Goal: Information Seeking & Learning: Understand process/instructions

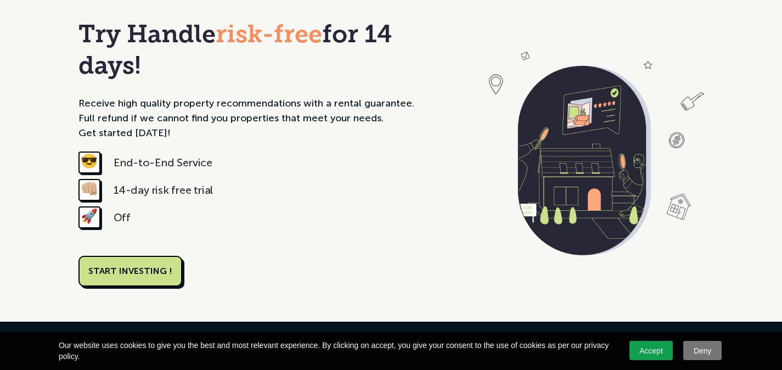
scroll to position [979, 0]
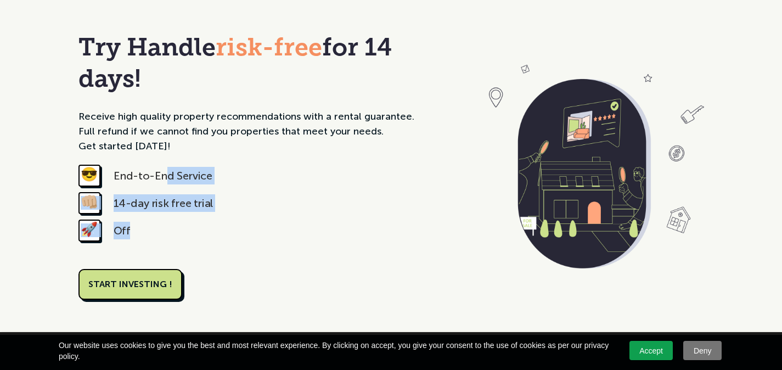
drag, startPoint x: 166, startPoint y: 143, endPoint x: 232, endPoint y: 194, distance: 83.6
click at [232, 194] on div "😎 End-to-End Service 👊🏼 14-day risk free trial 🚀 Off" at bounding box center [266, 206] width 376 height 82
click at [232, 219] on div "🚀 Off" at bounding box center [266, 232] width 376 height 27
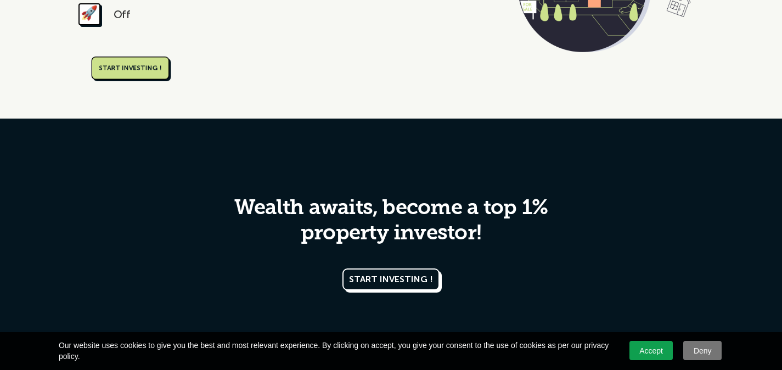
scroll to position [1198, 0]
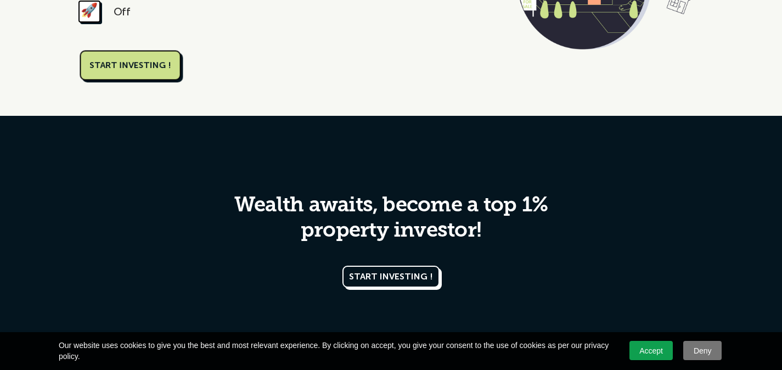
click at [103, 50] on link "START INVESTING !" at bounding box center [130, 65] width 101 height 30
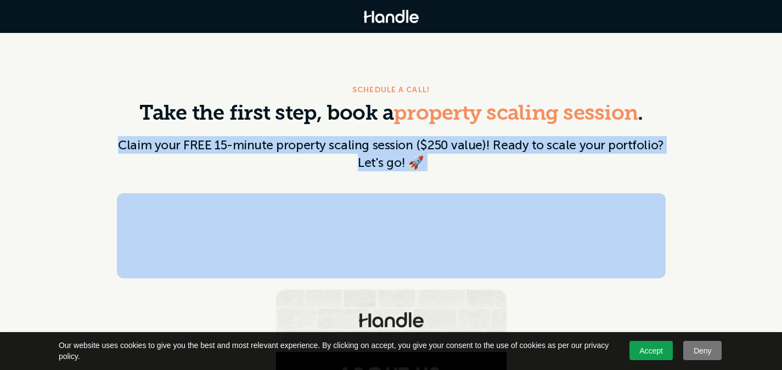
drag, startPoint x: 103, startPoint y: 142, endPoint x: 526, endPoint y: 174, distance: 424.3
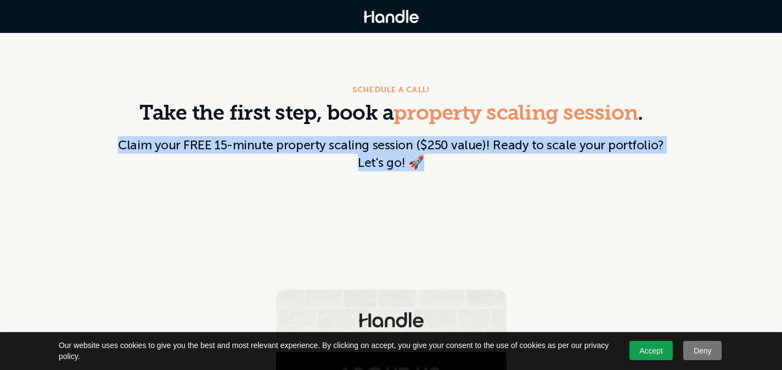
drag, startPoint x: 370, startPoint y: 167, endPoint x: 61, endPoint y: 134, distance: 310.7
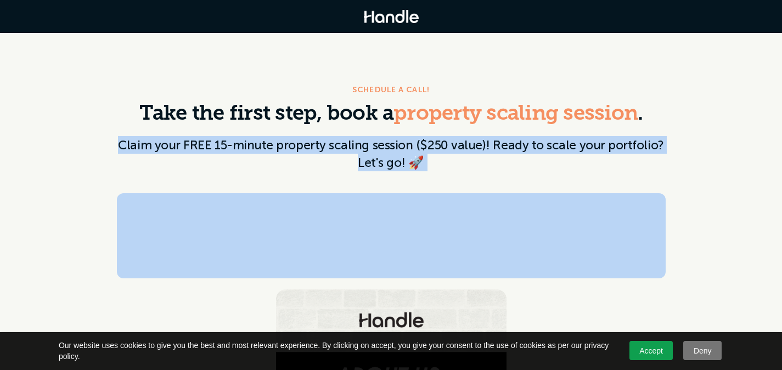
drag, startPoint x: 70, startPoint y: 135, endPoint x: 604, endPoint y: 188, distance: 536.5
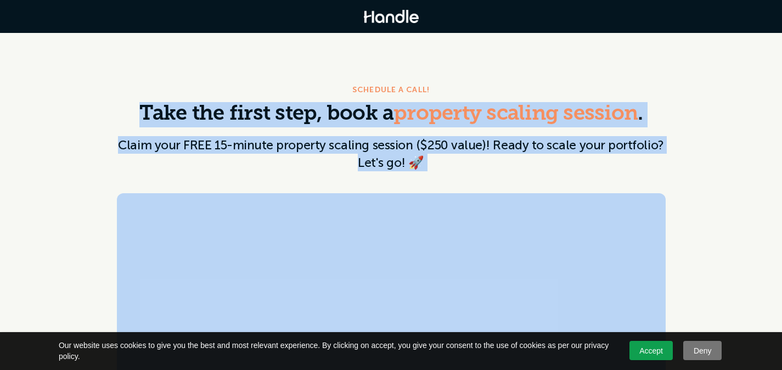
drag, startPoint x: 515, startPoint y: 176, endPoint x: 111, endPoint y: 108, distance: 409.5
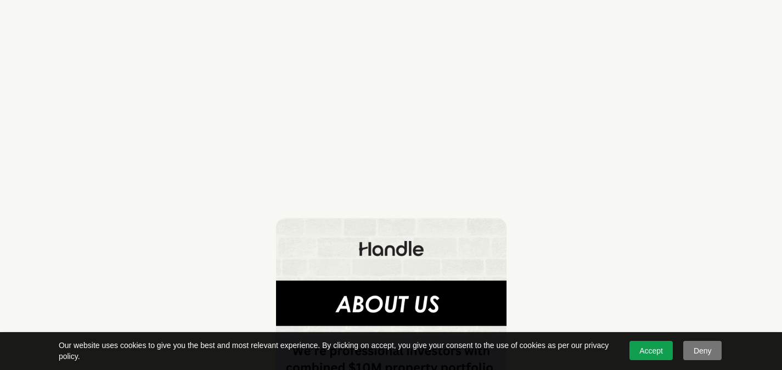
scroll to position [423, 0]
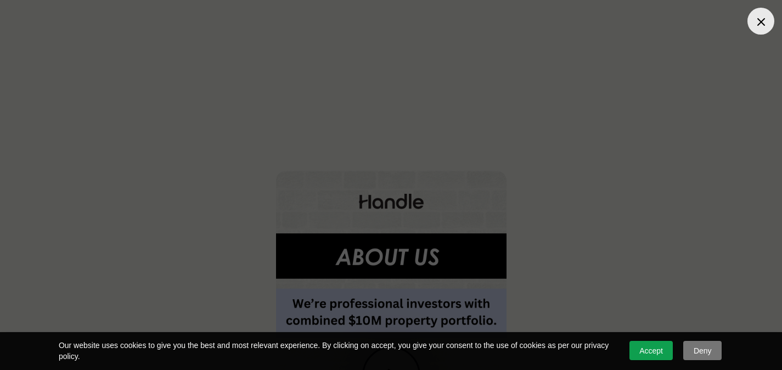
scroll to position [469, 0]
click at [637, 353] on link "Accept" at bounding box center [651, 350] width 44 height 19
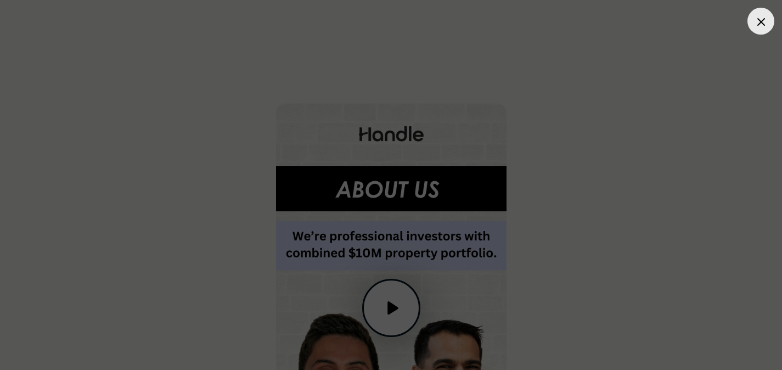
scroll to position [672, 0]
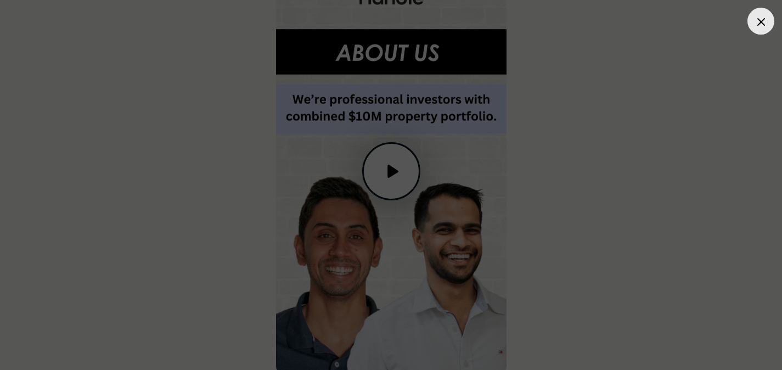
click at [751, 25] on div at bounding box center [760, 21] width 27 height 27
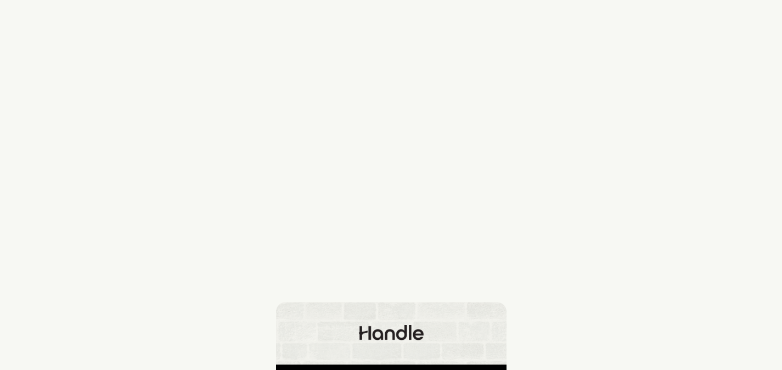
scroll to position [0, 0]
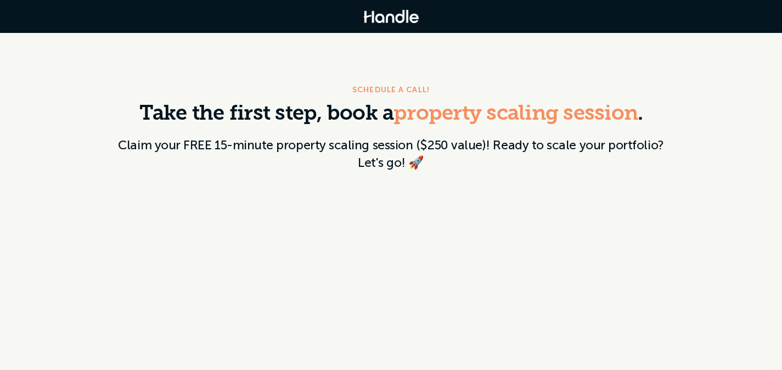
click at [418, 5] on div at bounding box center [391, 16] width 782 height 33
click at [403, 13] on img at bounding box center [391, 16] width 55 height 13
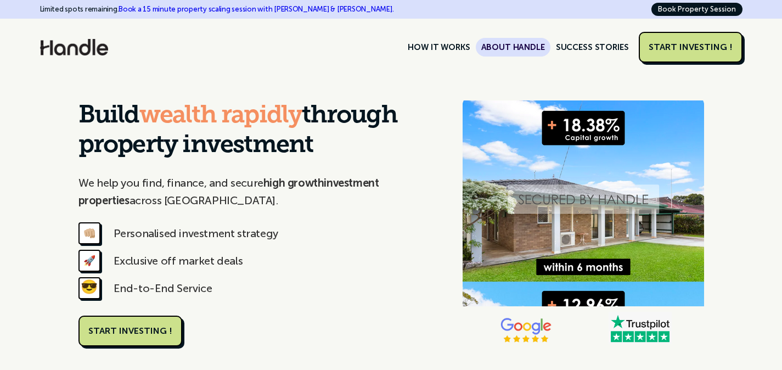
click at [542, 40] on link "ABOUT HANDLE" at bounding box center [513, 47] width 75 height 19
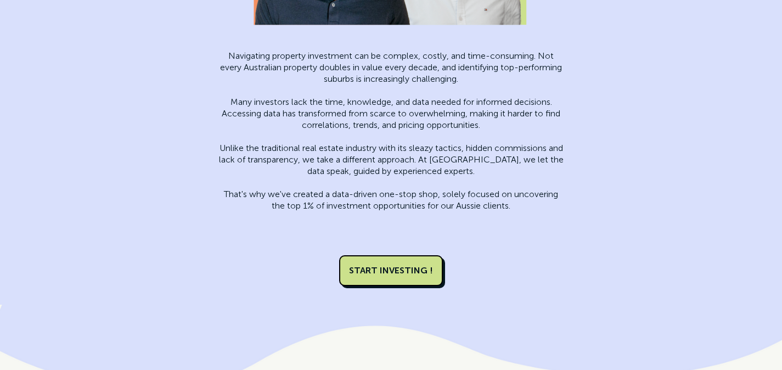
scroll to position [1459, 0]
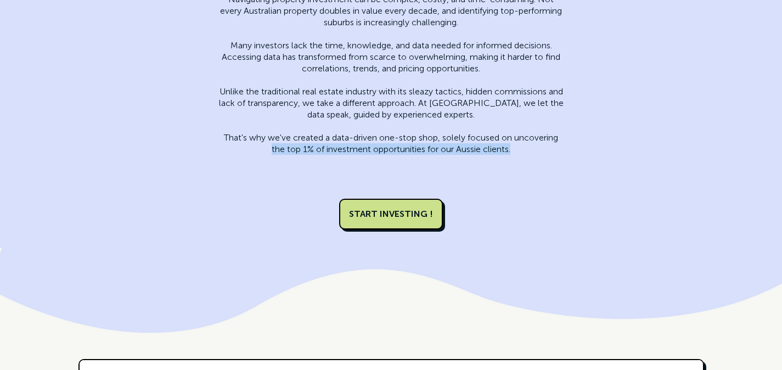
drag, startPoint x: 327, startPoint y: 147, endPoint x: 588, endPoint y: 154, distance: 261.3
drag, startPoint x: 507, startPoint y: 153, endPoint x: 182, endPoint y: 143, distance: 325.0
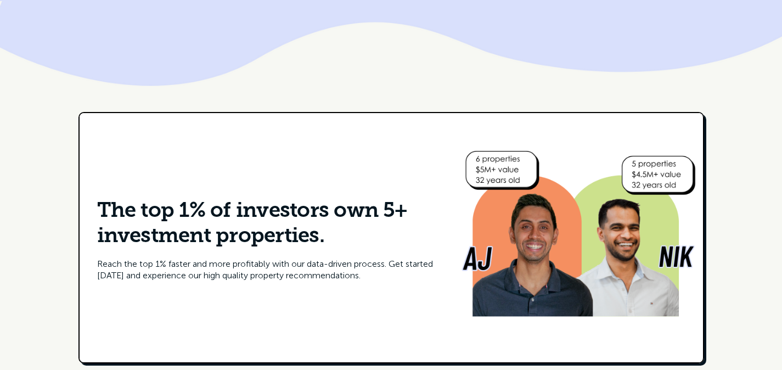
scroll to position [1752, 0]
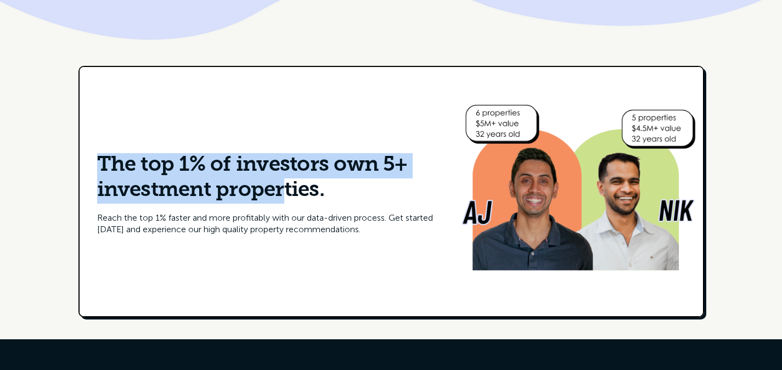
drag, startPoint x: 183, startPoint y: 142, endPoint x: 285, endPoint y: 179, distance: 108.2
click at [285, 179] on div "The top 1% of investors own 5+ investment properties. Reach the top 1% faster a…" at bounding box center [267, 191] width 374 height 122
click at [285, 179] on h5 "The top 1% of investors own 5+ investment properties." at bounding box center [266, 178] width 339 height 50
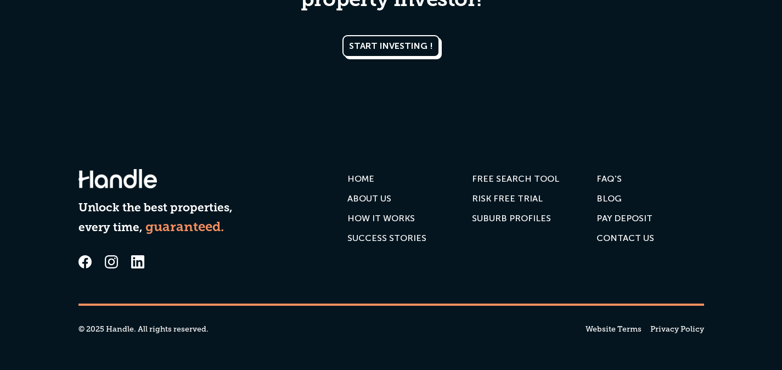
scroll to position [2226, 0]
click at [391, 215] on div "HOW IT WORKS" at bounding box center [380, 218] width 67 height 11
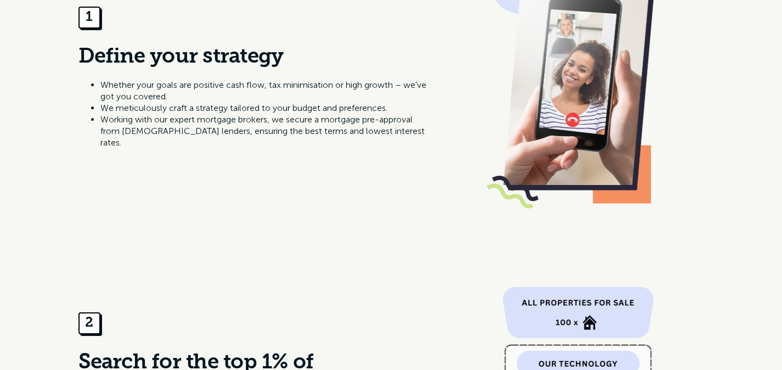
scroll to position [800, 0]
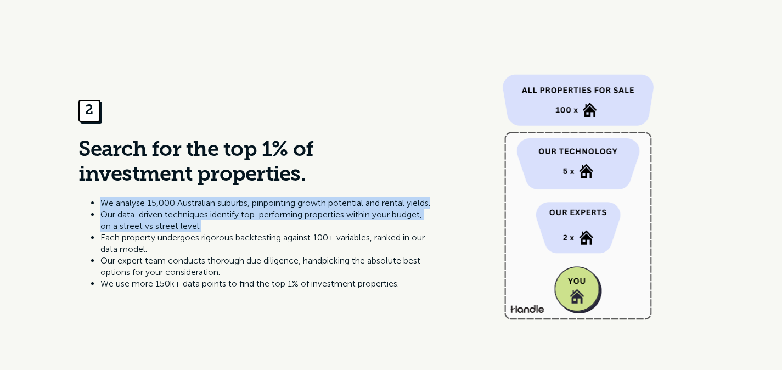
drag, startPoint x: 173, startPoint y: 194, endPoint x: 339, endPoint y: 243, distance: 172.8
click at [339, 243] on ul "We analyse 15,000 Australian suburbs, pinpointing growth potential and rental y…" at bounding box center [254, 243] width 352 height 92
click at [339, 243] on li "Each property undergoes rigorous backtesting against 100+ variables, ranked in …" at bounding box center [265, 243] width 330 height 23
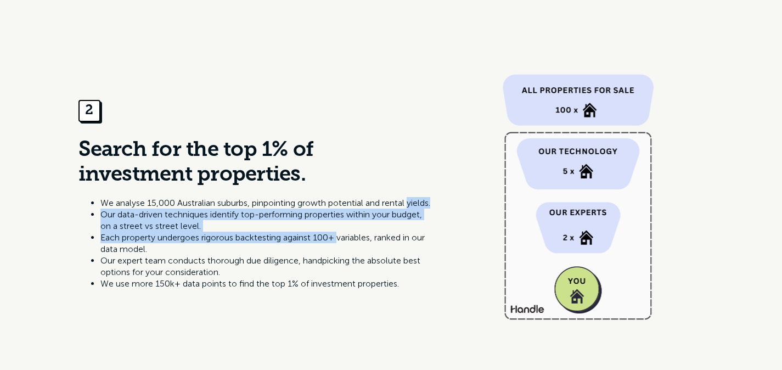
drag, startPoint x: 234, startPoint y: 230, endPoint x: 66, endPoint y: 210, distance: 168.6
click at [66, 210] on div "2 Search for the top 1% of investment properties. We analyse 15,000 Australian …" at bounding box center [391, 196] width 782 height 329
click at [66, 209] on div "2 Search for the top 1% of investment properties. We analyse 15,000 Australian …" at bounding box center [391, 196] width 782 height 329
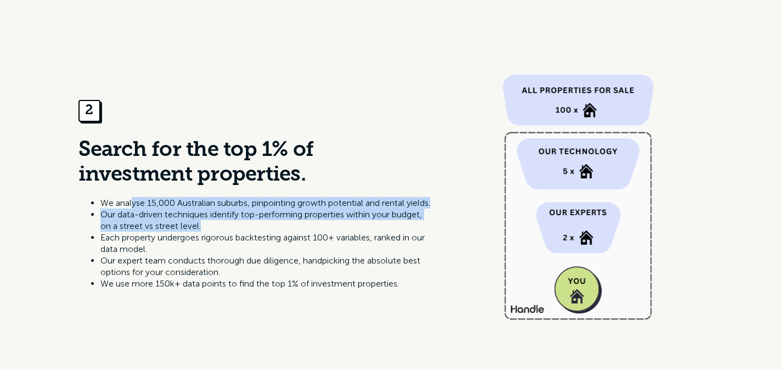
drag, startPoint x: 157, startPoint y: 206, endPoint x: 358, endPoint y: 240, distance: 204.2
click at [356, 240] on ul "We analyse 15,000 Australian suburbs, pinpointing growth potential and rental y…" at bounding box center [254, 243] width 352 height 92
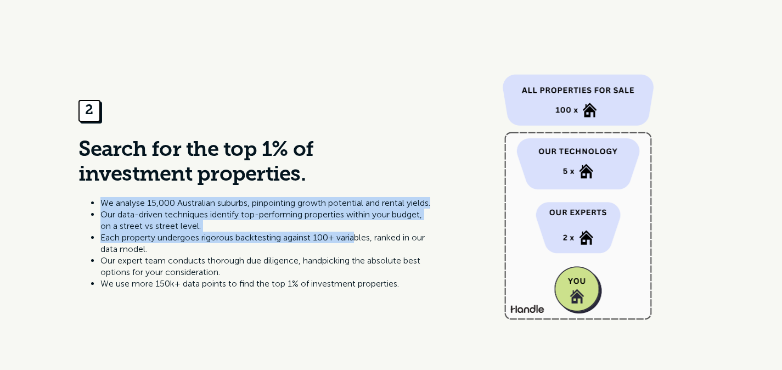
drag, startPoint x: 358, startPoint y: 240, endPoint x: 52, endPoint y: 188, distance: 310.6
click at [52, 189] on div "2 Search for the top 1% of investment properties. We analyse 15,000 Australian …" at bounding box center [391, 196] width 782 height 329
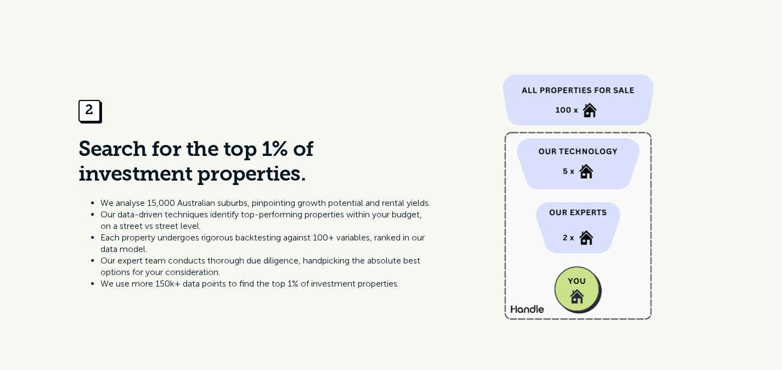
click at [53, 187] on div "2 Search for the top 1% of investment properties. We analyse 15,000 Australian …" at bounding box center [391, 196] width 782 height 329
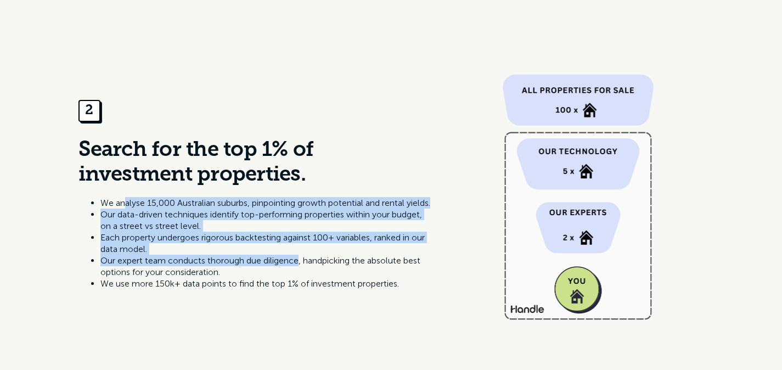
drag, startPoint x: 122, startPoint y: 195, endPoint x: 305, endPoint y: 265, distance: 196.3
click at [305, 266] on ul "We analyse 15,000 Australian suburbs, pinpointing growth potential and rental y…" at bounding box center [254, 243] width 352 height 92
click at [305, 265] on li "Our expert team conducts thorough due diligence, handpicking the absolute best …" at bounding box center [265, 266] width 330 height 23
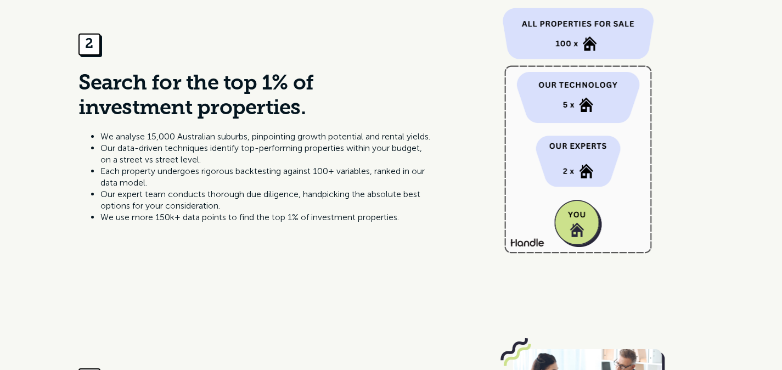
scroll to position [871, 0]
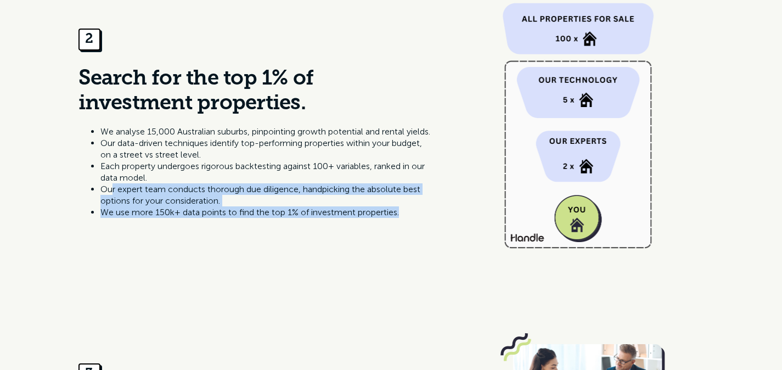
drag, startPoint x: 114, startPoint y: 192, endPoint x: 329, endPoint y: 227, distance: 218.4
click at [328, 223] on div "We analyse 15,000 Australian suburbs, pinpointing growth potential and rental y…" at bounding box center [254, 175] width 352 height 98
click at [329, 223] on div "We analyse 15,000 Australian suburbs, pinpointing growth potential and rental y…" at bounding box center [254, 175] width 352 height 98
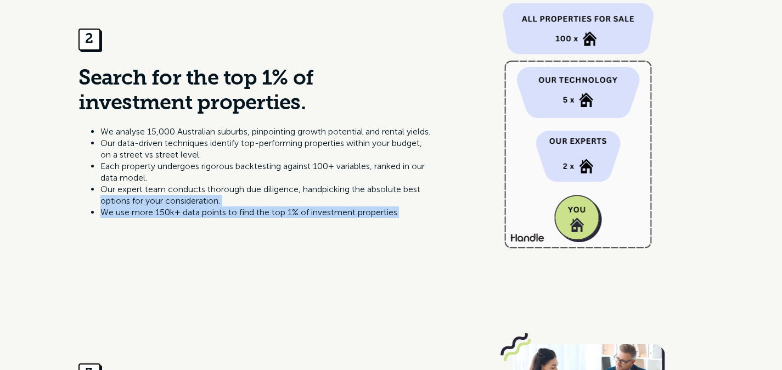
drag, startPoint x: 166, startPoint y: 210, endPoint x: 92, endPoint y: 201, distance: 75.1
click at [92, 201] on div "We analyse 15,000 Australian suburbs, pinpointing growth potential and rental y…" at bounding box center [254, 175] width 352 height 98
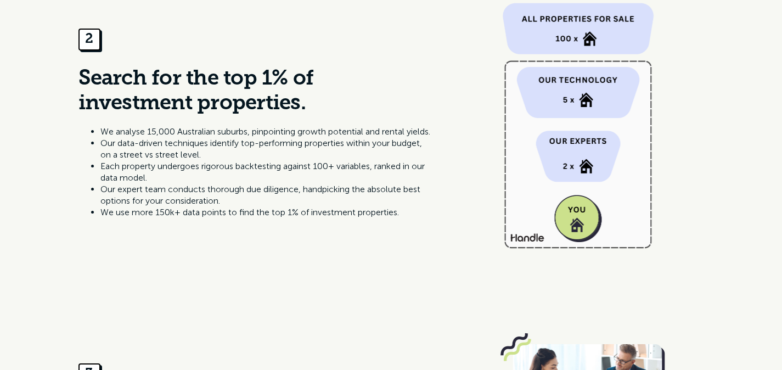
click at [93, 200] on ul "We analyse 15,000 Australian suburbs, pinpointing growth potential and rental y…" at bounding box center [254, 172] width 352 height 92
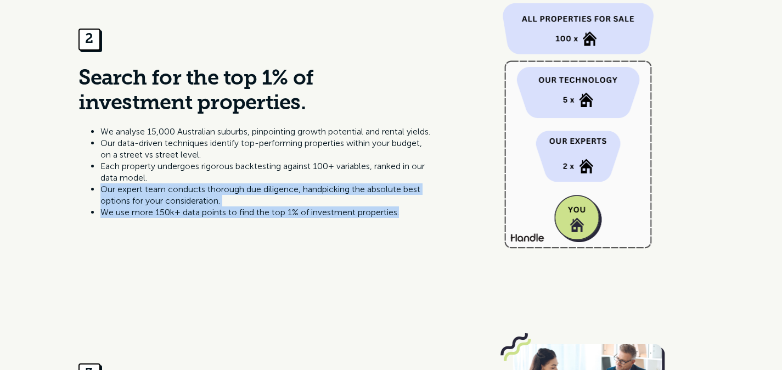
drag, startPoint x: 193, startPoint y: 210, endPoint x: 376, endPoint y: 231, distance: 184.5
click at [375, 231] on div "2 Search for the top 1% of investment properties. We analyse 15,000 Australian …" at bounding box center [391, 125] width 626 height 274
click at [376, 231] on div "2 Search for the top 1% of investment properties. We analyse 15,000 Australian …" at bounding box center [391, 125] width 626 height 274
drag, startPoint x: 217, startPoint y: 222, endPoint x: 72, endPoint y: 200, distance: 147.0
click at [72, 200] on div "2 Search for the top 1% of investment properties. We analyse 15,000 Australian …" at bounding box center [391, 125] width 782 height 329
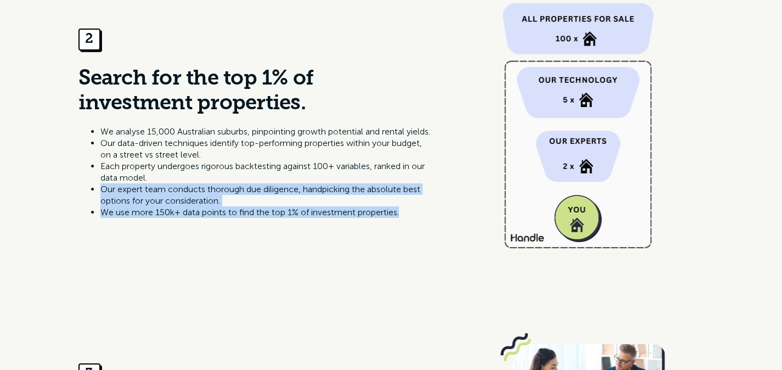
click at [72, 200] on div "2 Search for the top 1% of investment properties. We analyse 15,000 Australian …" at bounding box center [391, 125] width 782 height 329
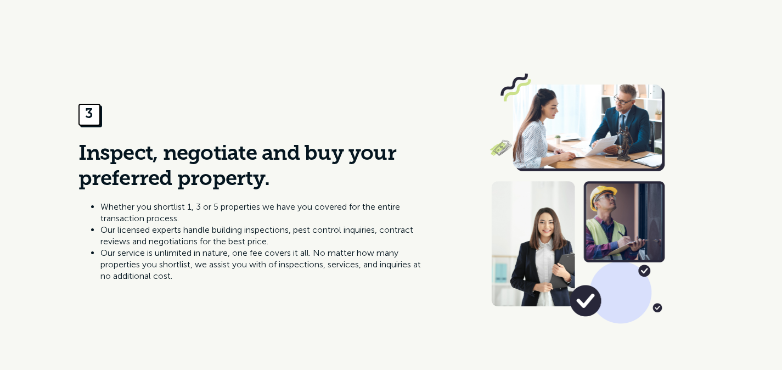
scroll to position [1141, 0]
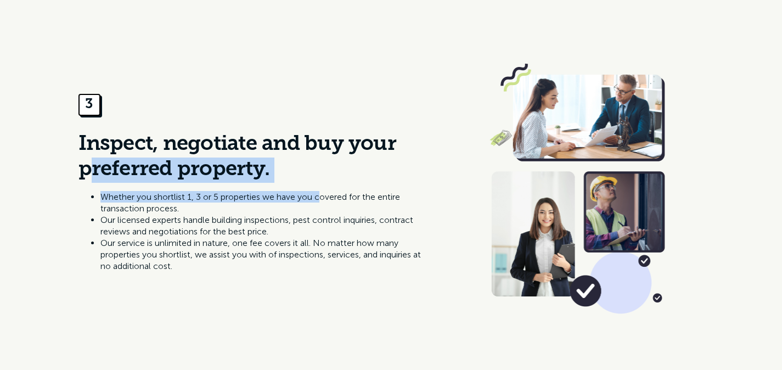
drag, startPoint x: 184, startPoint y: 169, endPoint x: 369, endPoint y: 199, distance: 187.4
click at [368, 199] on div "3 Inspect, negotiate and buy your preferred property. Whether you shortlist 1, …" at bounding box center [254, 185] width 352 height 183
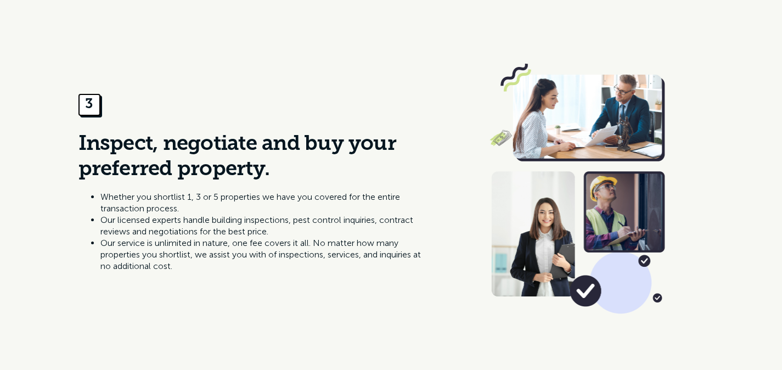
click at [369, 199] on p "Whether you shortlist 1, 3 or 5 properties we have you covered for the entire t…" at bounding box center [265, 202] width 330 height 23
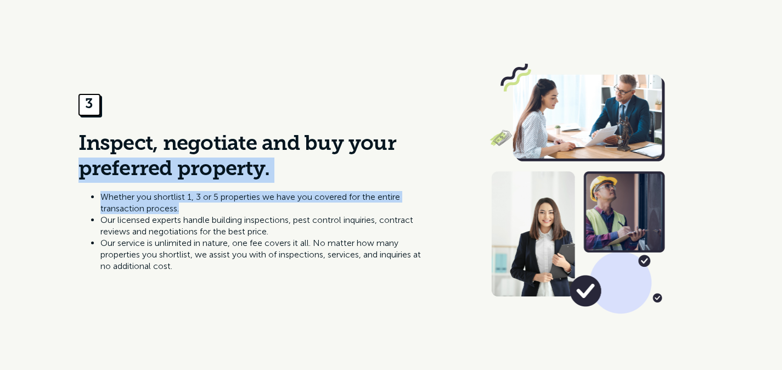
drag, startPoint x: 312, startPoint y: 209, endPoint x: 36, endPoint y: 168, distance: 279.1
click at [36, 168] on div "3 Inspect, negotiate and buy your preferred property. Whether you shortlist 1, …" at bounding box center [391, 185] width 782 height 329
click at [58, 159] on div "3 Inspect, negotiate and buy your preferred property. Whether you shortlist 1, …" at bounding box center [391, 185] width 782 height 329
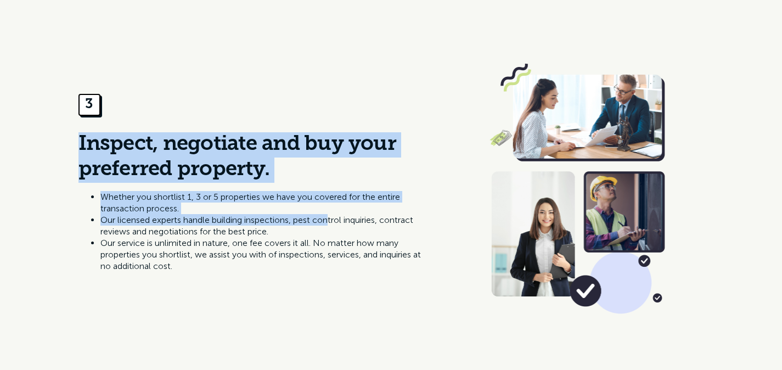
drag, startPoint x: 94, startPoint y: 160, endPoint x: 332, endPoint y: 222, distance: 245.6
click at [332, 222] on div "3 Inspect, negotiate and buy your preferred property. Whether you shortlist 1, …" at bounding box center [391, 185] width 782 height 329
click at [332, 222] on li "Our licensed experts handle building inspections, pest control inquiries, contr…" at bounding box center [265, 225] width 330 height 23
drag, startPoint x: 332, startPoint y: 222, endPoint x: 75, endPoint y: 155, distance: 266.0
click at [75, 155] on div "3 Inspect, negotiate and buy your preferred property. Whether you shortlist 1, …" at bounding box center [391, 185] width 782 height 329
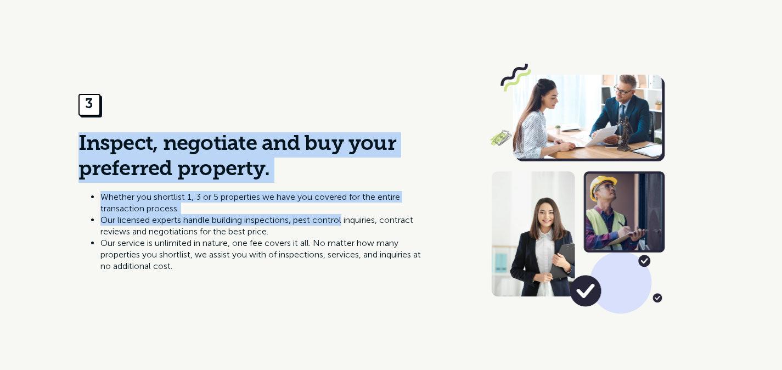
click at [75, 155] on div "3 Inspect, negotiate and buy your preferred property. Whether you shortlist 1, …" at bounding box center [391, 185] width 782 height 329
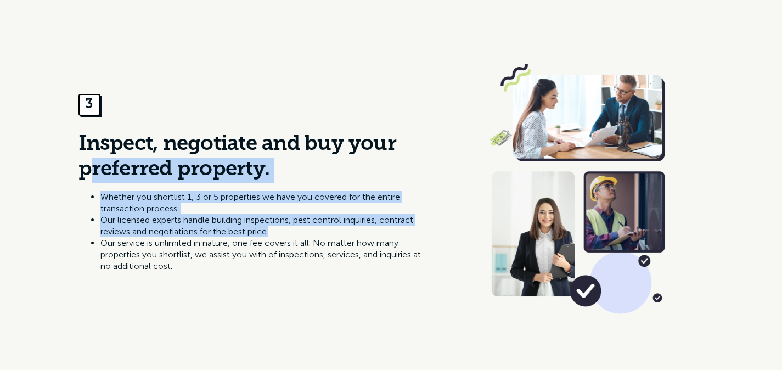
drag, startPoint x: 130, startPoint y: 175, endPoint x: 396, endPoint y: 230, distance: 271.3
click at [378, 229] on div "3 Inspect, negotiate and buy your preferred property. Whether you shortlist 1, …" at bounding box center [254, 185] width 352 height 183
click at [396, 230] on li "Our licensed experts handle building inspections, pest control inquiries, contr…" at bounding box center [265, 225] width 330 height 23
drag, startPoint x: 356, startPoint y: 233, endPoint x: 31, endPoint y: 163, distance: 332.2
click at [31, 163] on div "3 Inspect, negotiate and buy your preferred property. Whether you shortlist 1, …" at bounding box center [391, 185] width 782 height 329
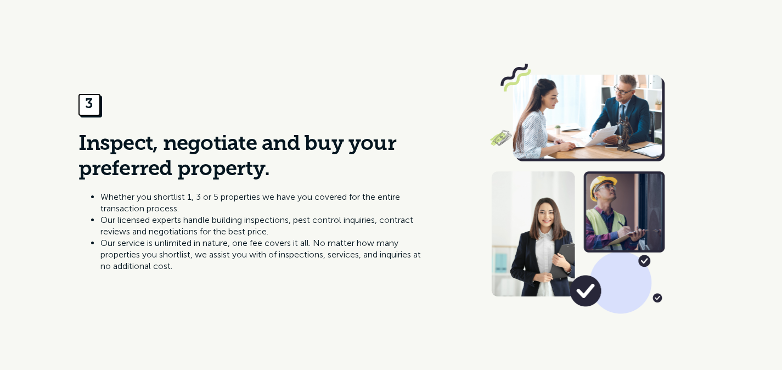
click at [155, 194] on p "Whether you shortlist 1, 3 or 5 properties we have you covered for the entire t…" at bounding box center [265, 202] width 330 height 23
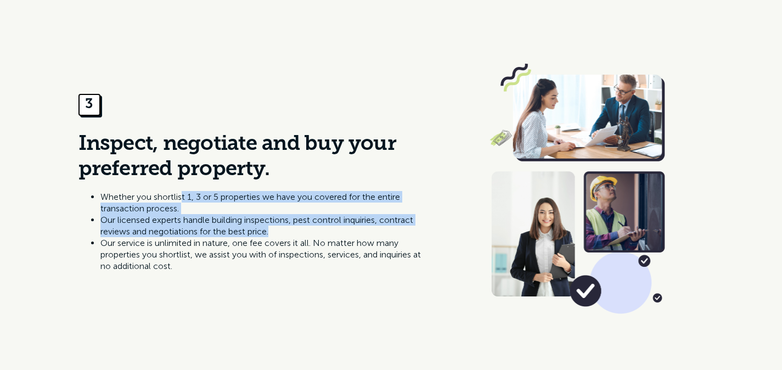
drag, startPoint x: 307, startPoint y: 230, endPoint x: 388, endPoint y: 241, distance: 81.5
click at [363, 241] on ul "Whether you shortlist 1, 3 or 5 properties we have you covered for the entire t…" at bounding box center [254, 231] width 352 height 81
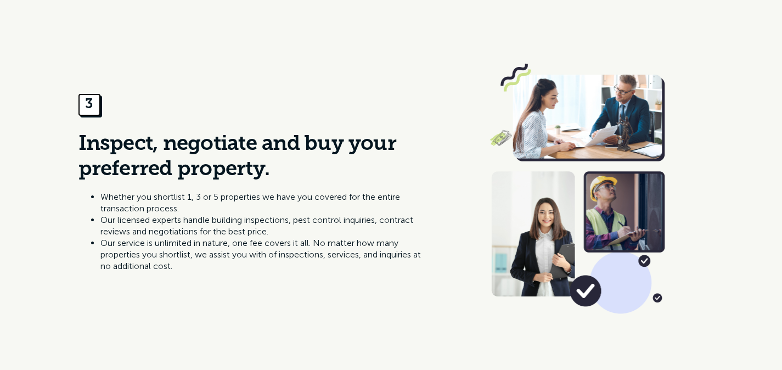
click at [388, 241] on li "Our service is unlimited in nature, one fee covers it all. No matter how many p…" at bounding box center [265, 254] width 330 height 35
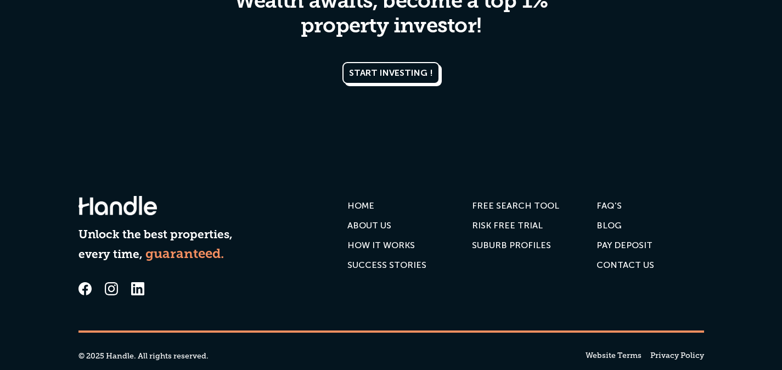
scroll to position [2580, 0]
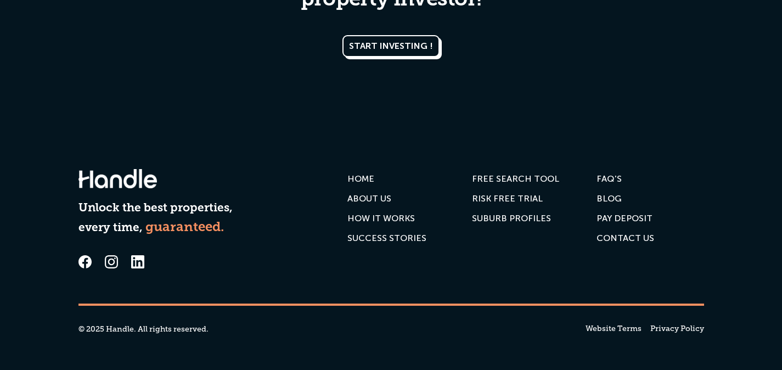
click at [384, 196] on div "ABOUT US" at bounding box center [369, 198] width 44 height 11
